Goal: Find contact information: Find contact information

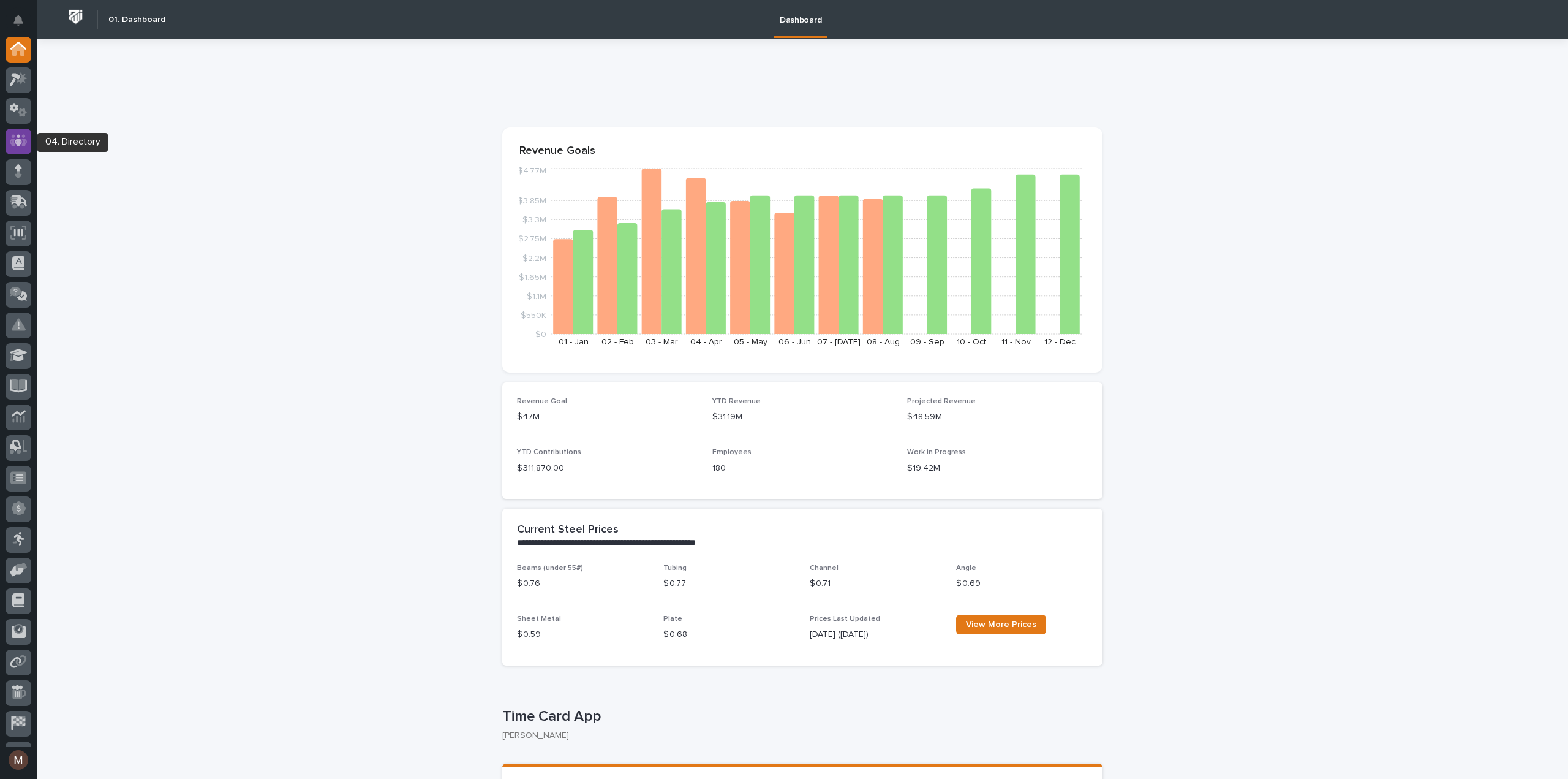
click at [25, 142] on icon at bounding box center [19, 141] width 18 height 12
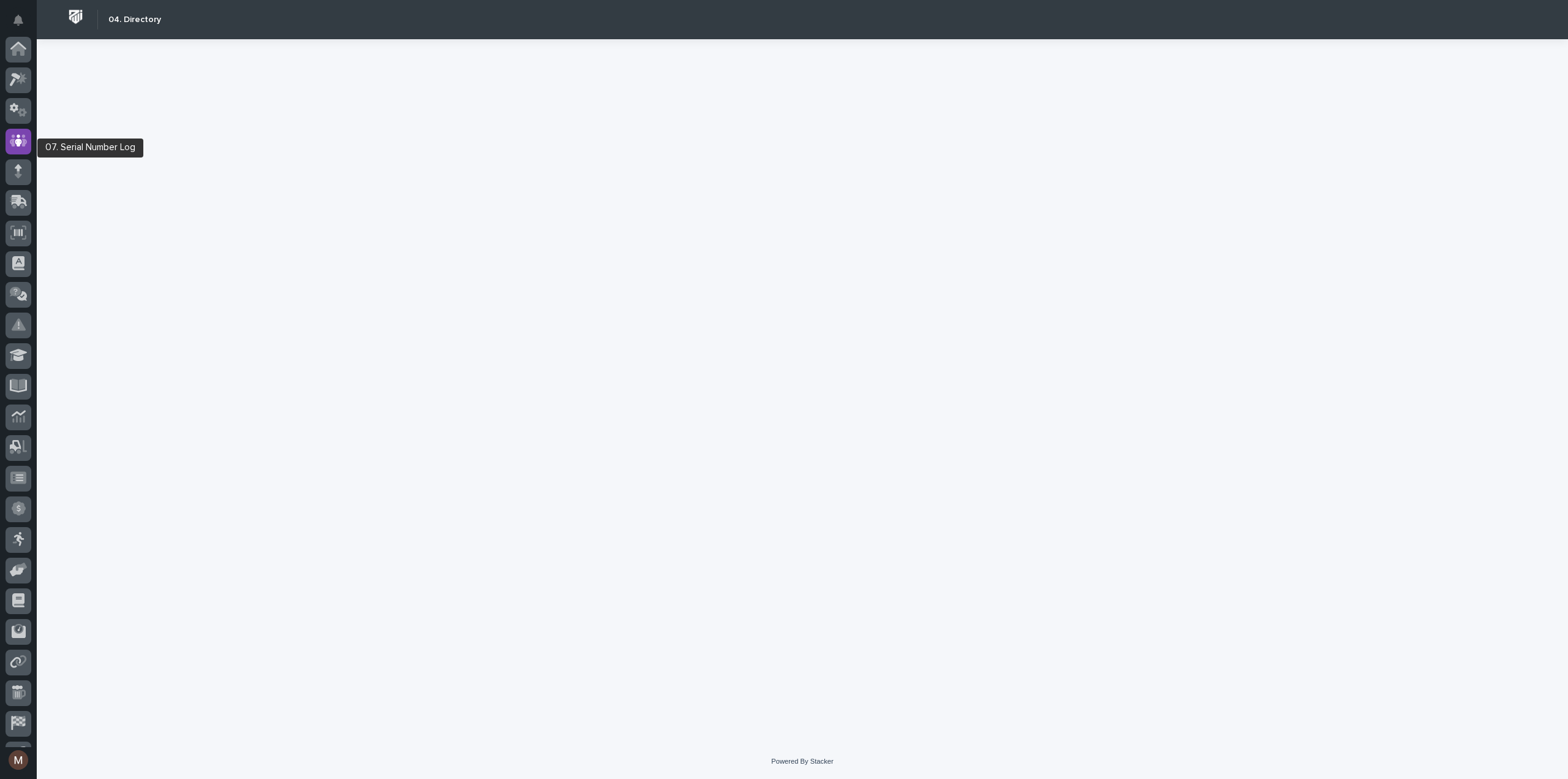
scroll to position [86, 0]
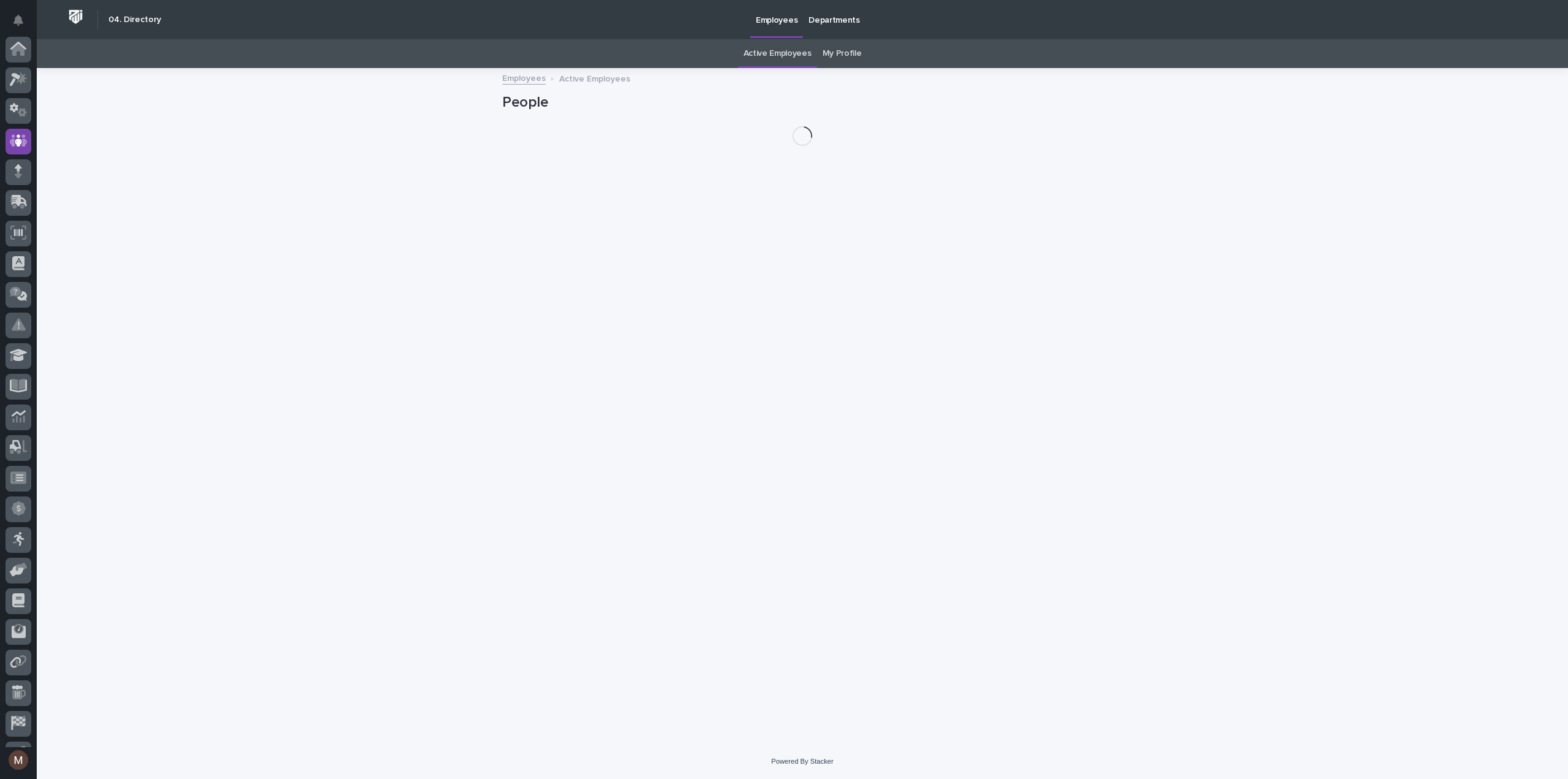
scroll to position [86, 0]
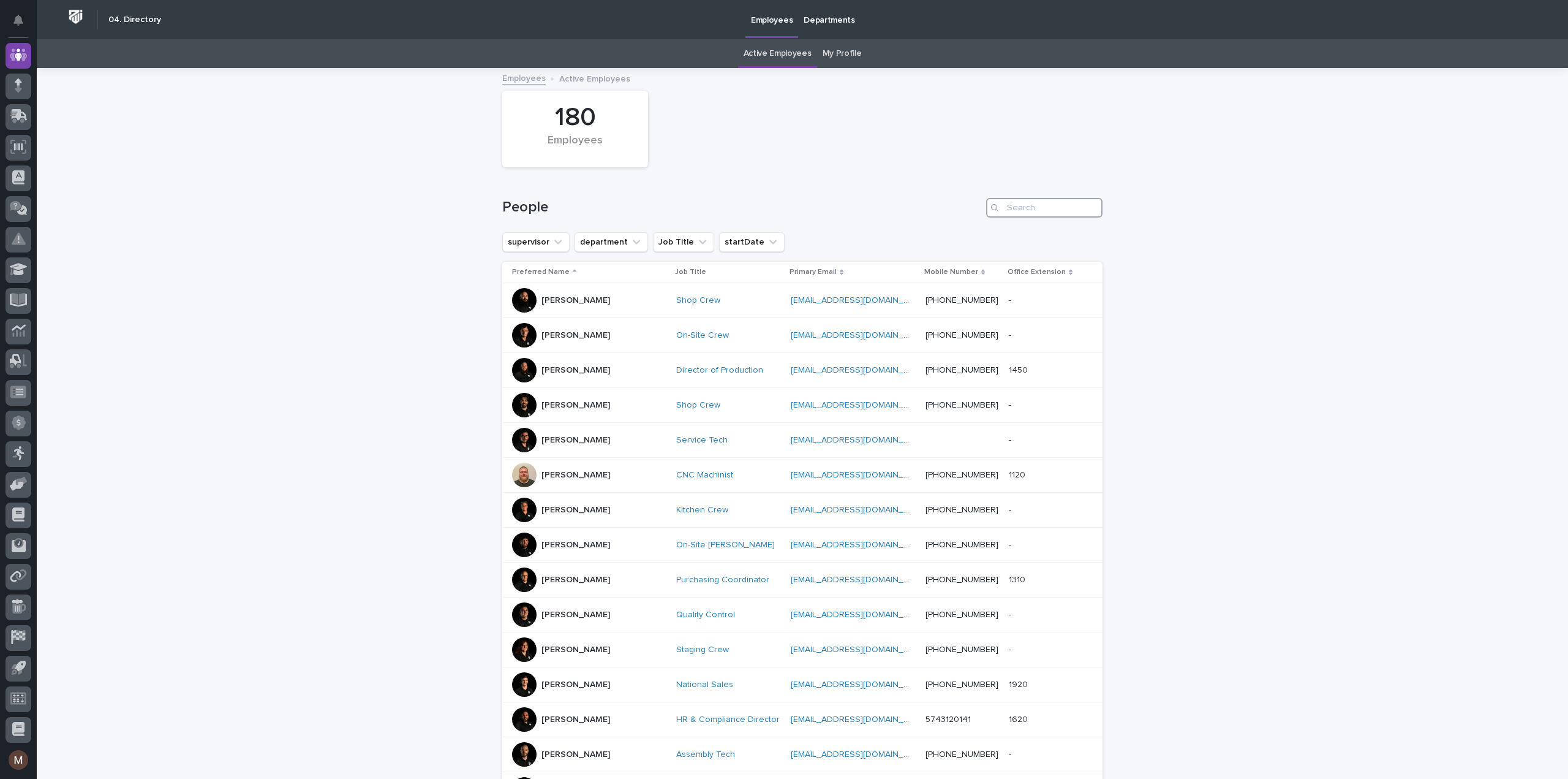
click at [1061, 205] on input "Search" at bounding box center [1044, 208] width 117 height 19
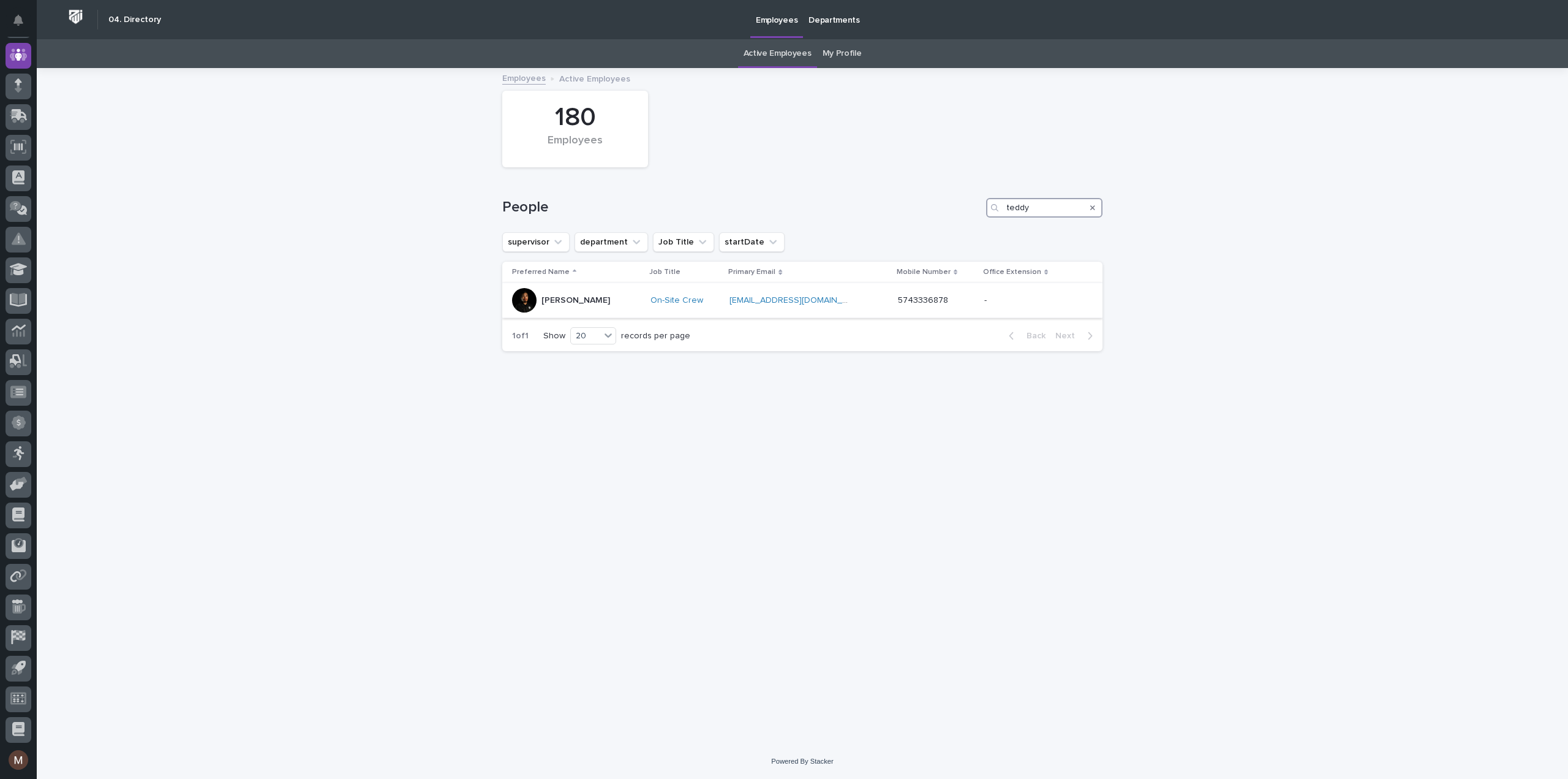
type input "teddy"
drag, startPoint x: 764, startPoint y: 299, endPoint x: 721, endPoint y: 500, distance: 205.5
click at [721, 500] on div "Loading... Saving… Loading... Saving… 180 Employees People teddy supervisor dep…" at bounding box center [803, 390] width 613 height 644
click at [574, 302] on p "[PERSON_NAME]" at bounding box center [576, 300] width 69 height 11
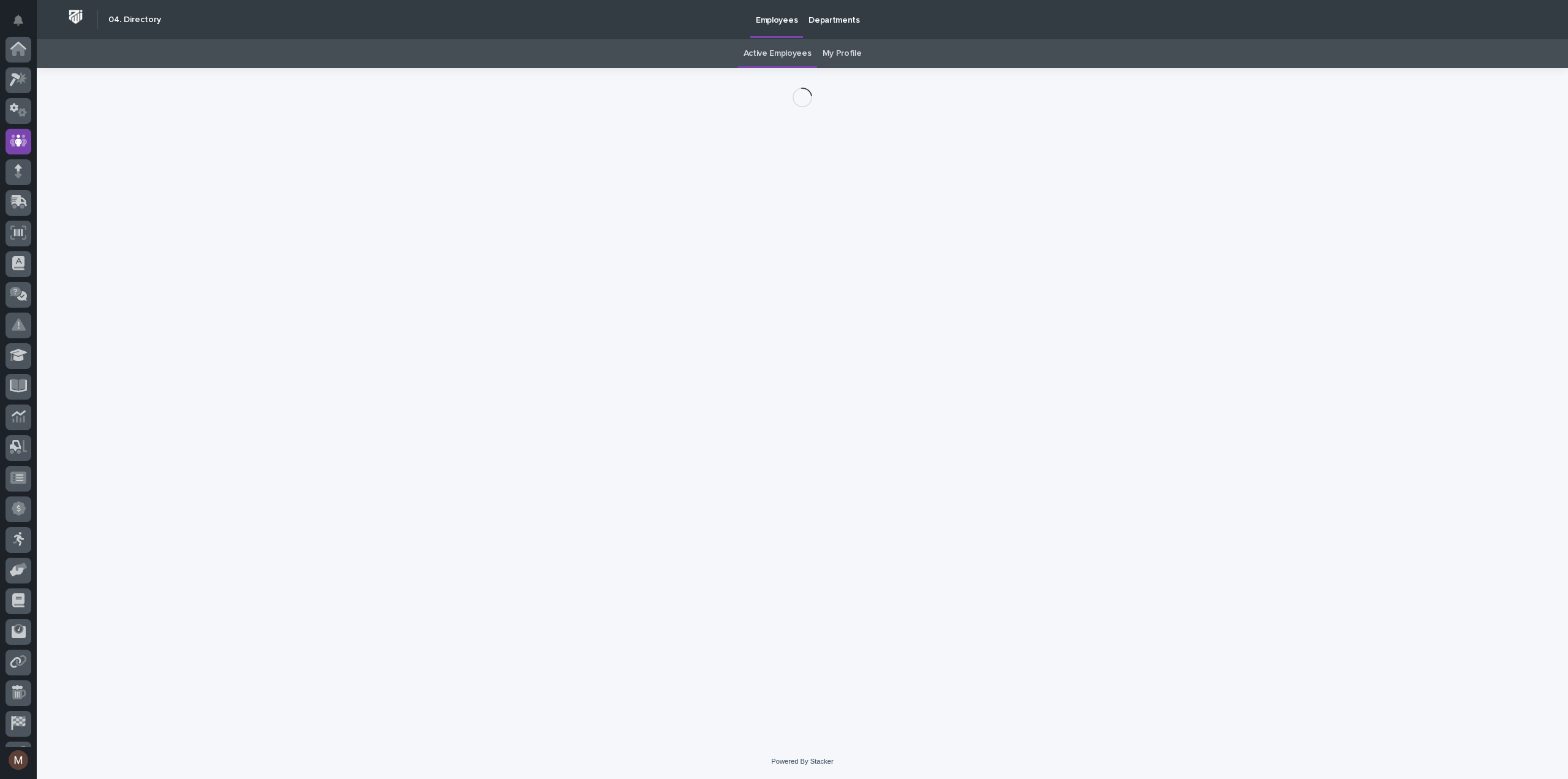
scroll to position [86, 0]
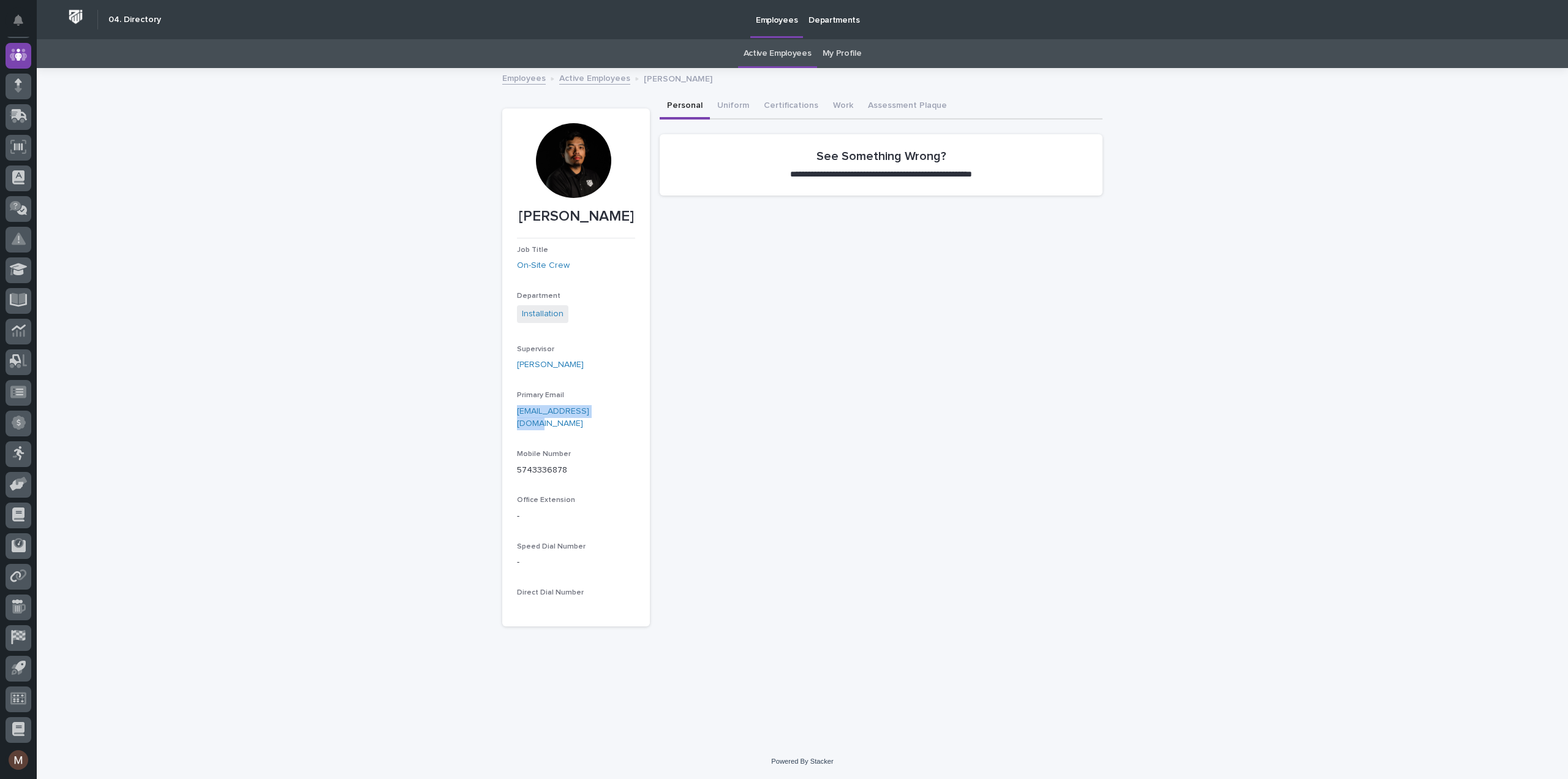
drag, startPoint x: 610, startPoint y: 412, endPoint x: 516, endPoint y: 411, distance: 94.0
click at [516, 411] on section "[PERSON_NAME] Job Title On-Site Crew Department Installation Supervisor [PERSON…" at bounding box center [576, 367] width 147 height 518
copy link "[EMAIL_ADDRESS][DOMAIN_NAME]"
click at [841, 53] on link "My Profile" at bounding box center [842, 53] width 39 height 29
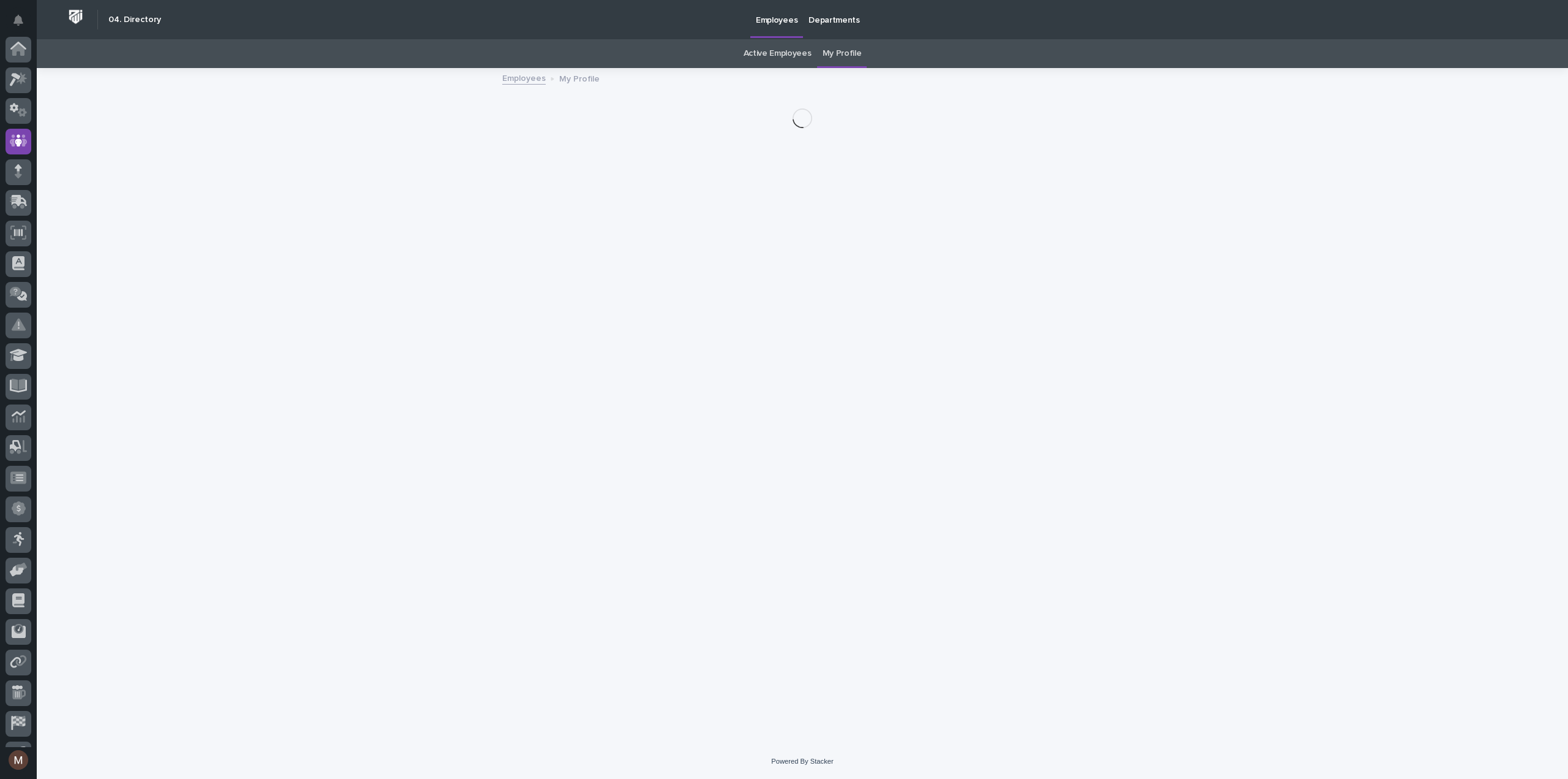
scroll to position [86, 0]
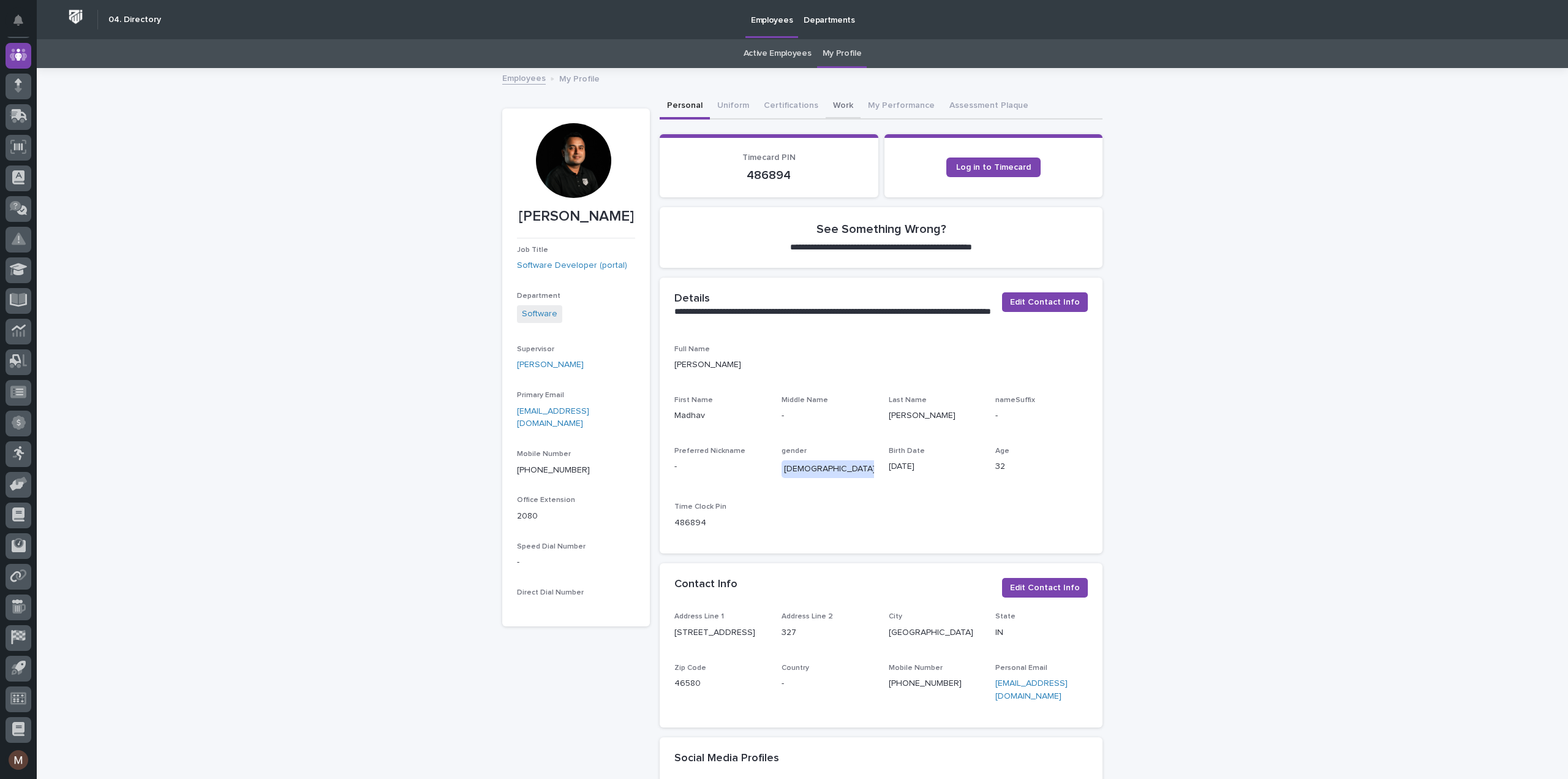
click at [828, 103] on button "Work" at bounding box center [843, 106] width 35 height 26
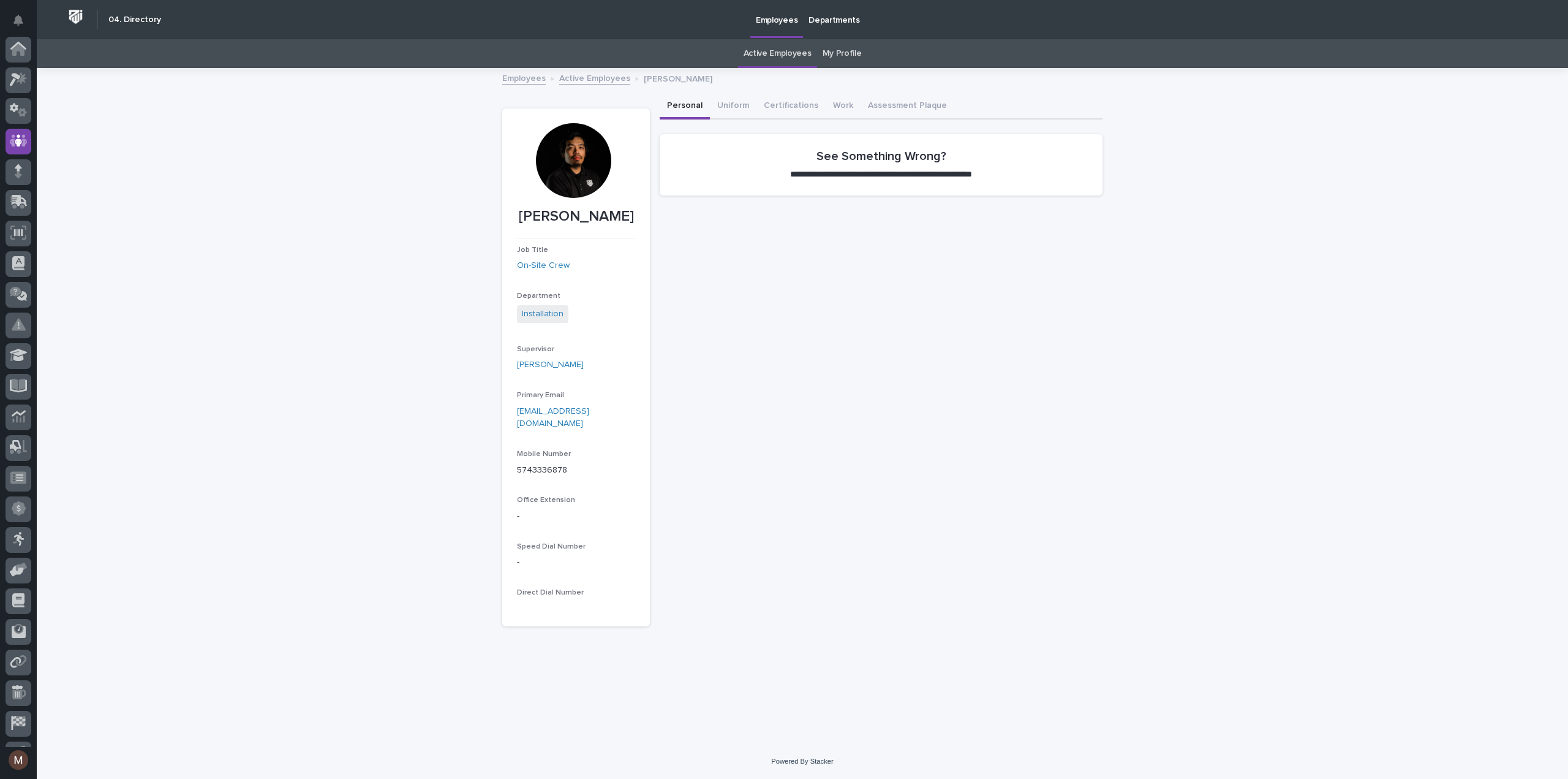
scroll to position [86, 0]
drag, startPoint x: 607, startPoint y: 408, endPoint x: 511, endPoint y: 413, distance: 96.1
click at [511, 413] on section "[PERSON_NAME] Job Title On-Site Crew Department Installation Supervisor [PERSON…" at bounding box center [576, 367] width 147 height 518
copy link "[EMAIL_ADDRESS][DOMAIN_NAME]"
click at [408, 494] on div "**********" at bounding box center [803, 406] width 1532 height 675
